Goal: Task Accomplishment & Management: Manage account settings

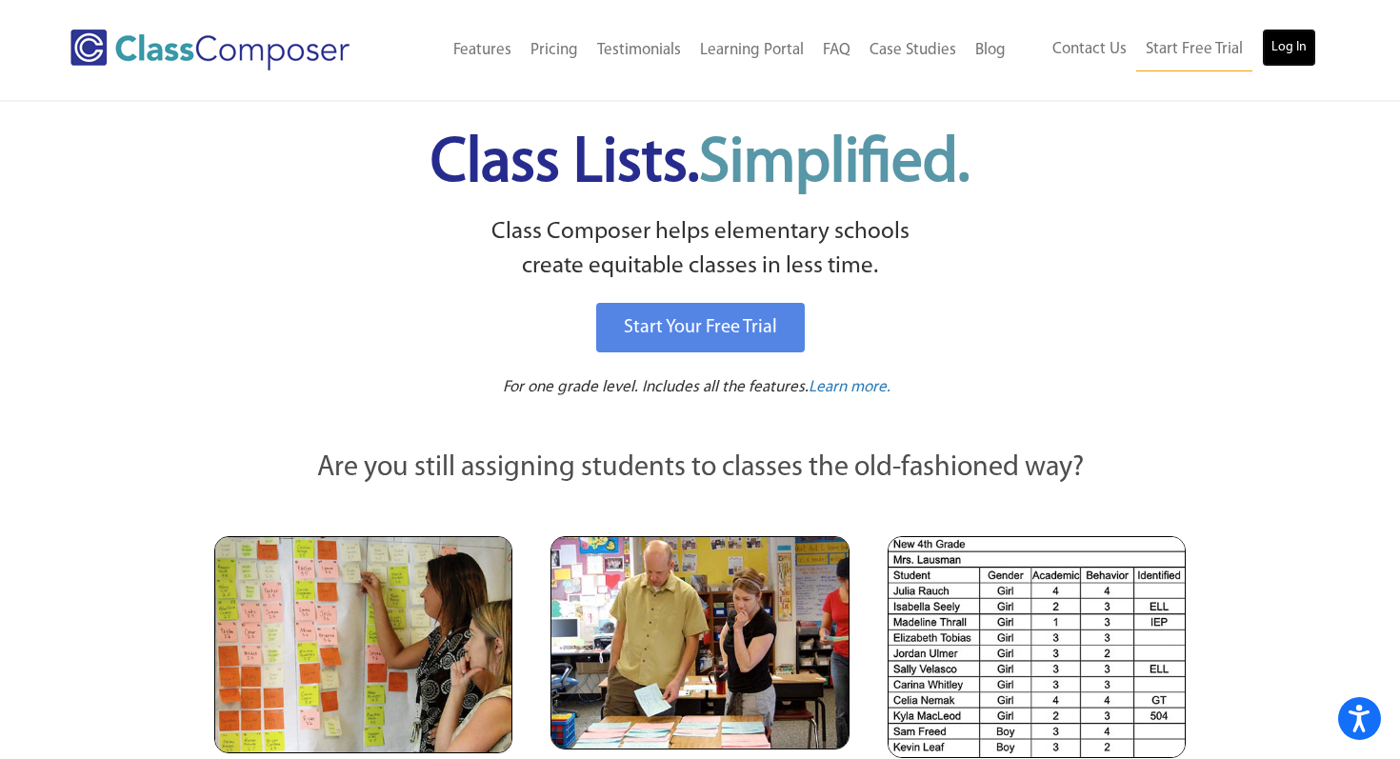
click at [1290, 40] on link "Log In" at bounding box center [1289, 48] width 54 height 38
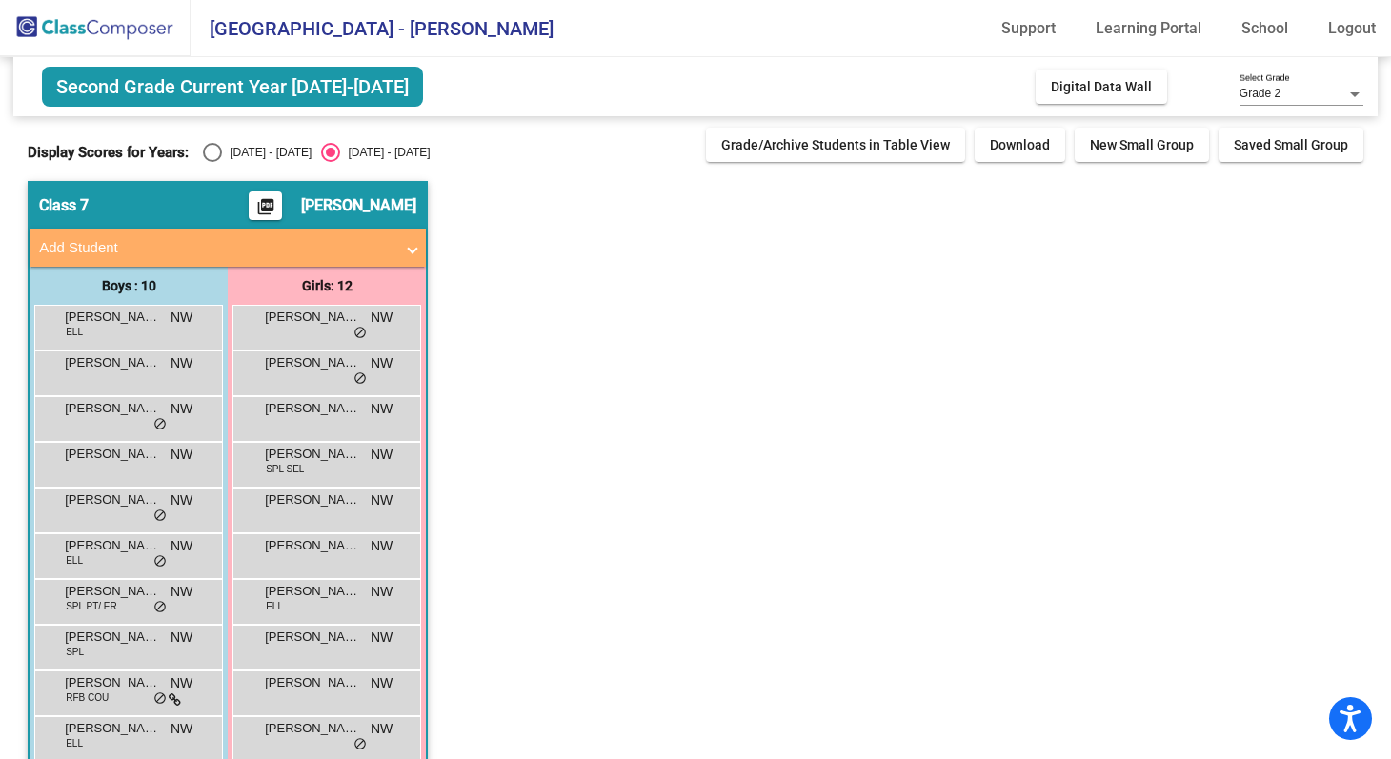
click at [212, 146] on div "Select an option" at bounding box center [212, 152] width 19 height 19
click at [212, 162] on input "[DATE] - [DATE]" at bounding box center [211, 162] width 1 height 1
radio input "true"
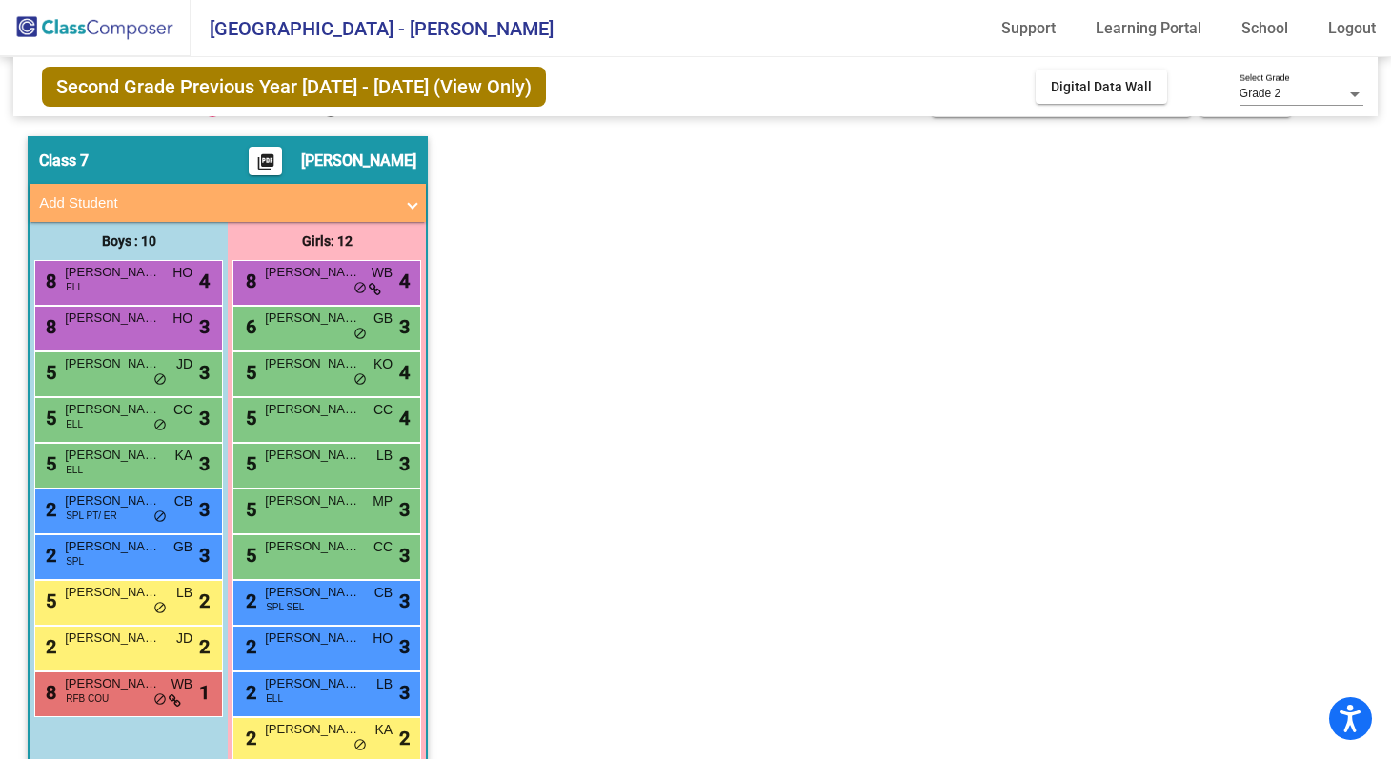
scroll to position [60, 0]
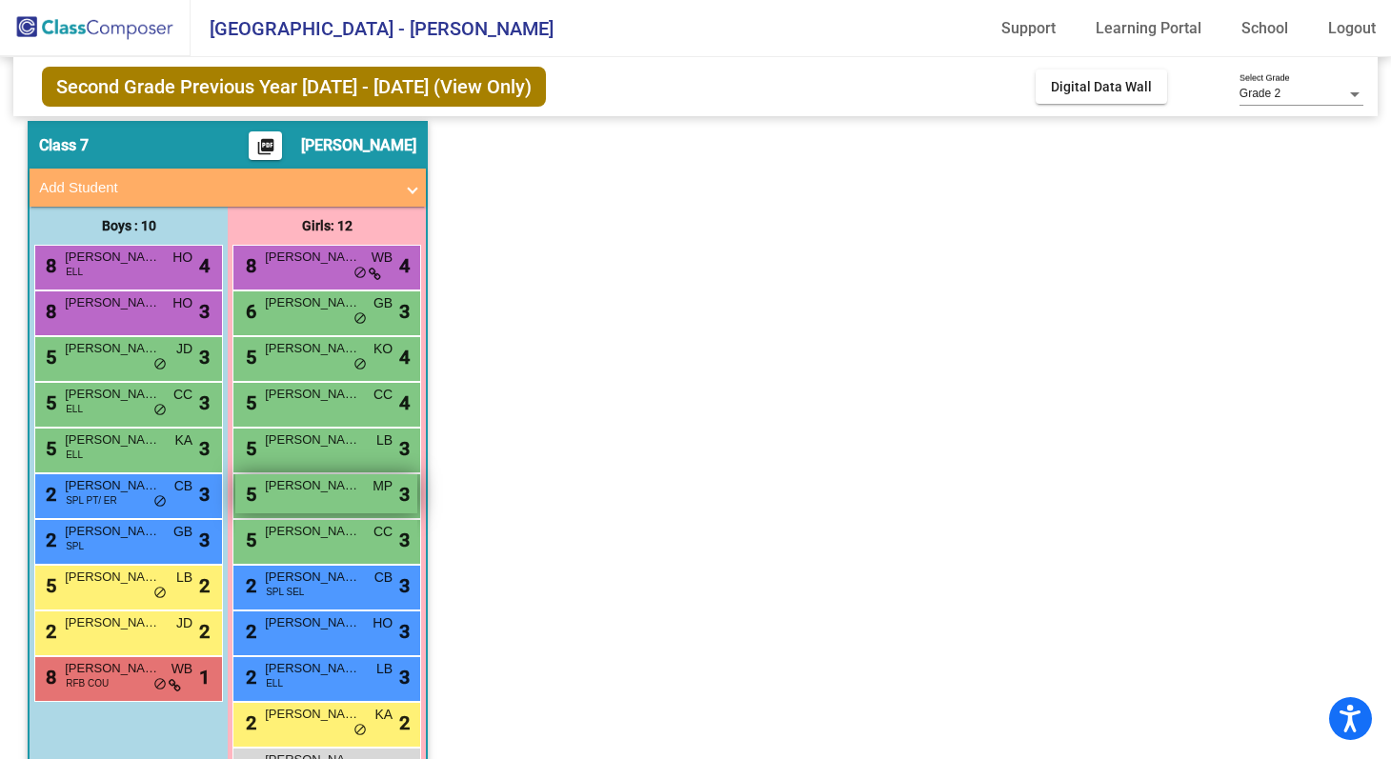
click at [305, 499] on div "5 [PERSON_NAME] Atobaba MP lock do_not_disturb_alt 3" at bounding box center [326, 493] width 182 height 39
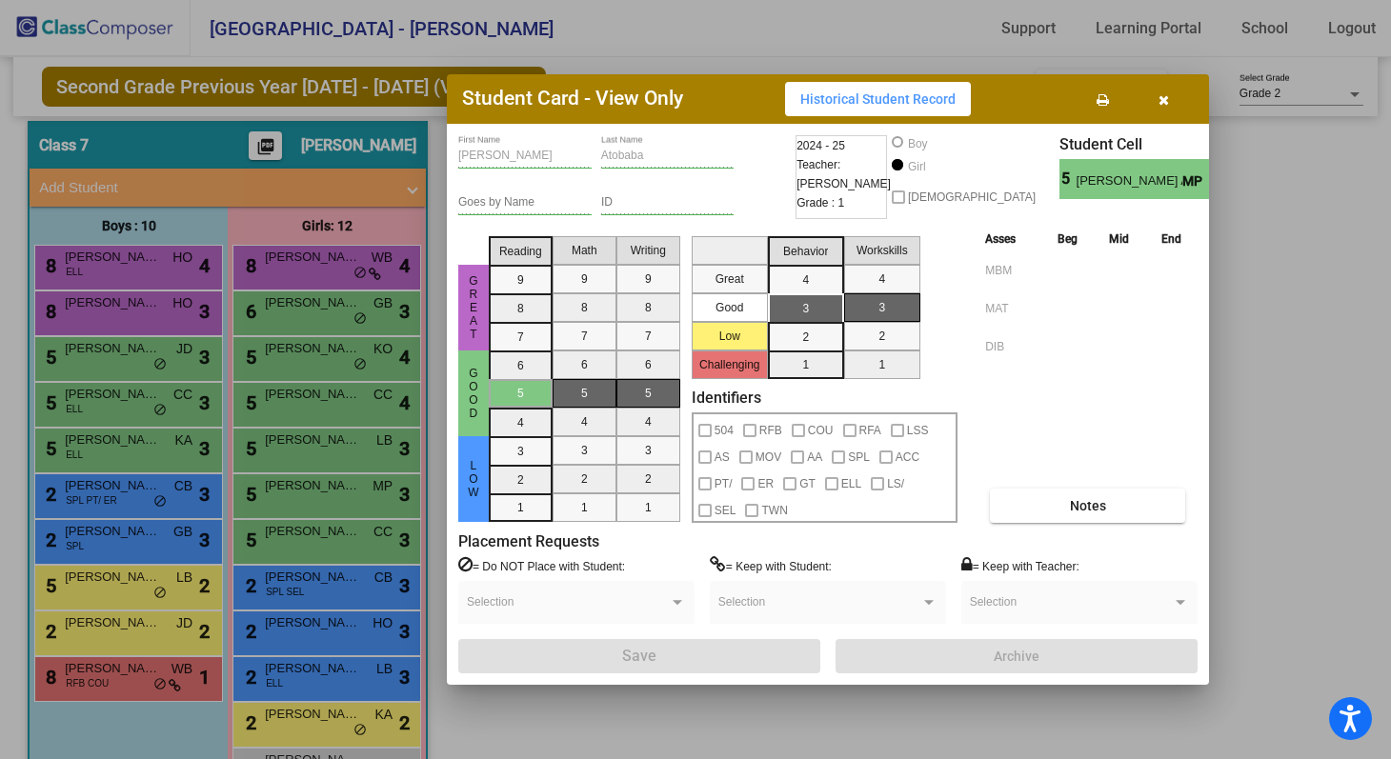
scroll to position [0, 0]
click at [1094, 489] on button "Notes" at bounding box center [1087, 506] width 195 height 34
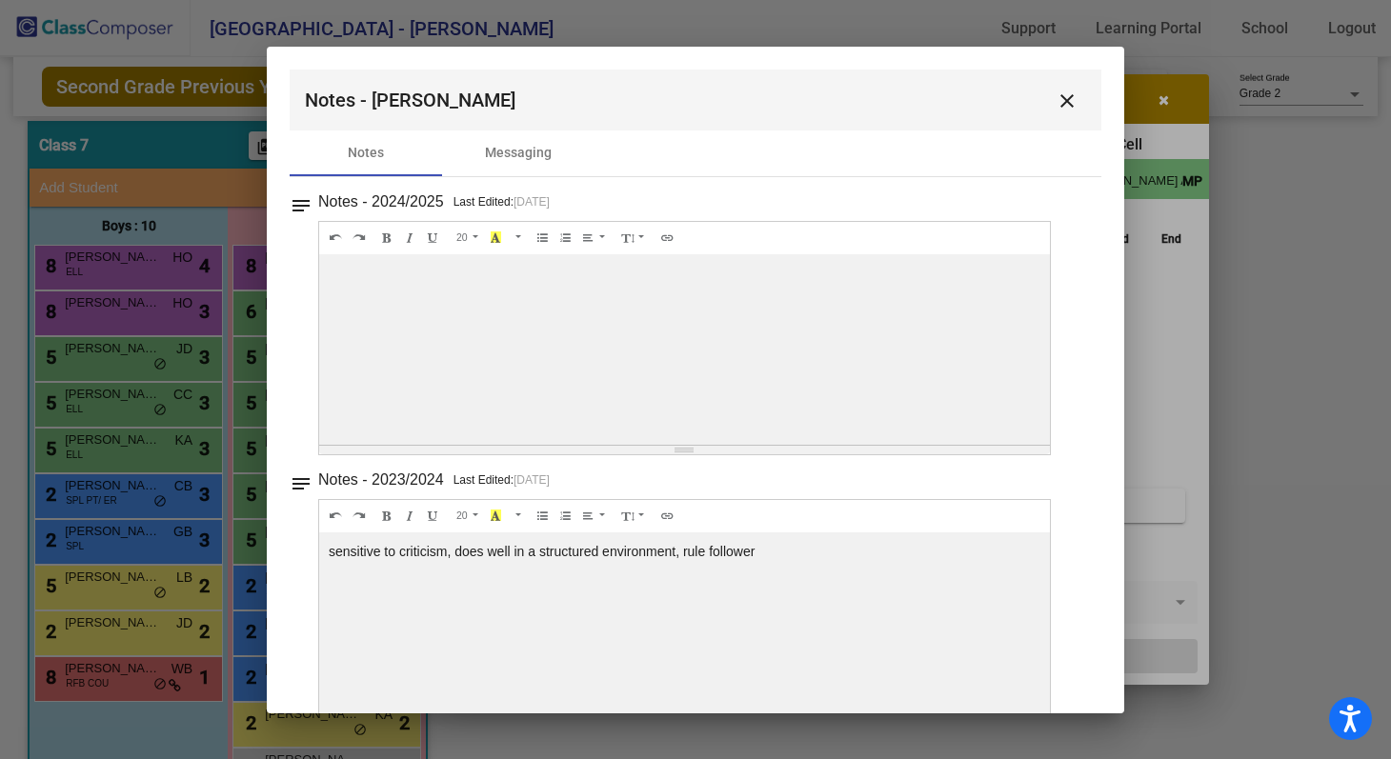
scroll to position [43, 0]
